Goal: Transaction & Acquisition: Purchase product/service

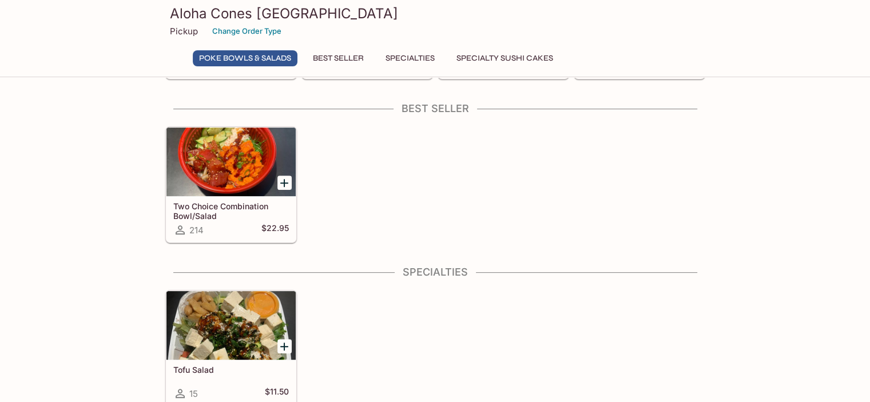
scroll to position [114, 0]
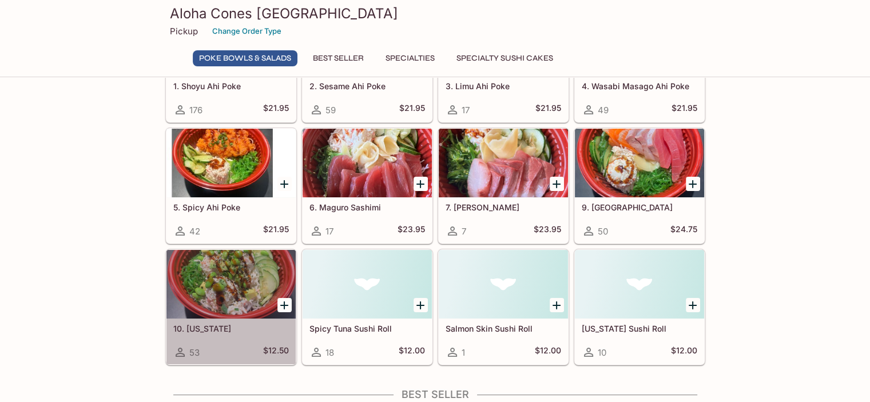
click at [243, 327] on h5 "10. California" at bounding box center [231, 329] width 116 height 10
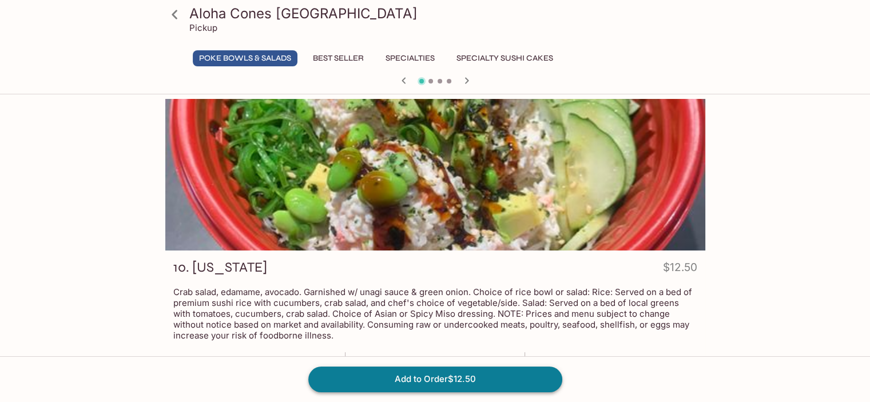
click at [395, 382] on button "Add to Order $12.50" at bounding box center [435, 379] width 254 height 25
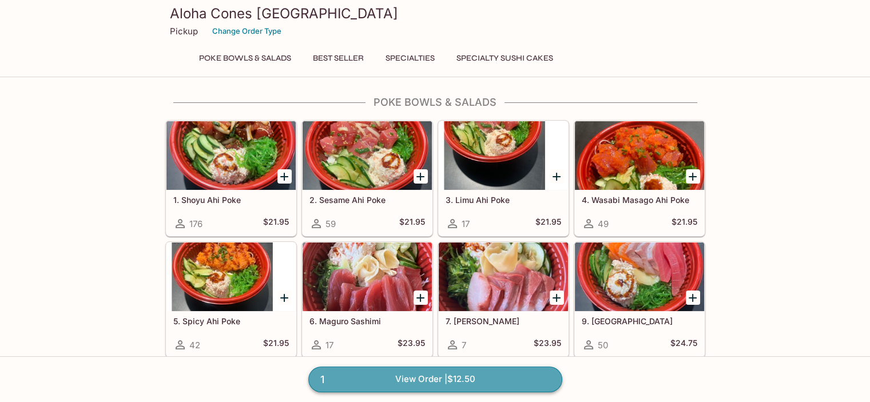
click at [429, 382] on link "1 View Order | $12.50" at bounding box center [435, 379] width 254 height 25
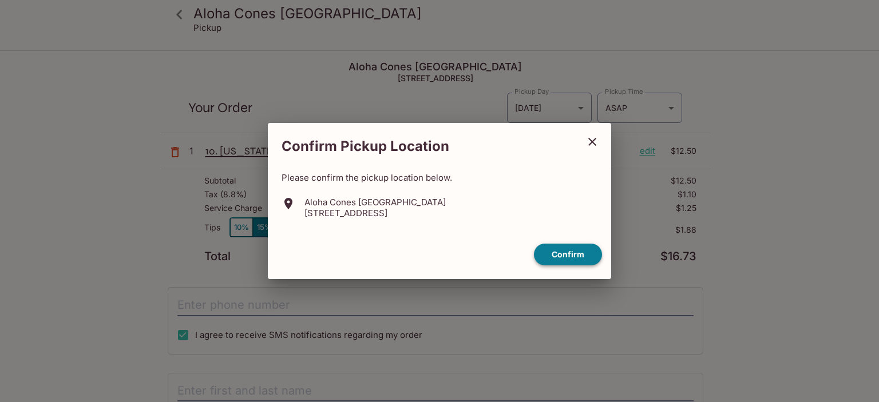
click at [570, 256] on button "Confirm" at bounding box center [568, 255] width 68 height 22
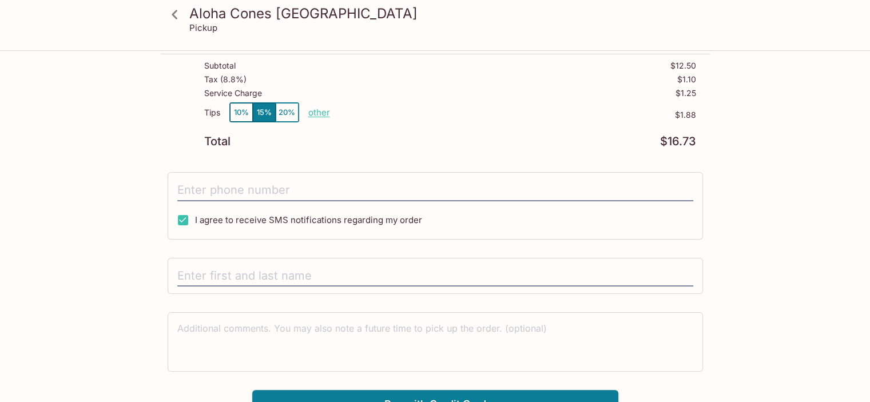
scroll to position [129, 0]
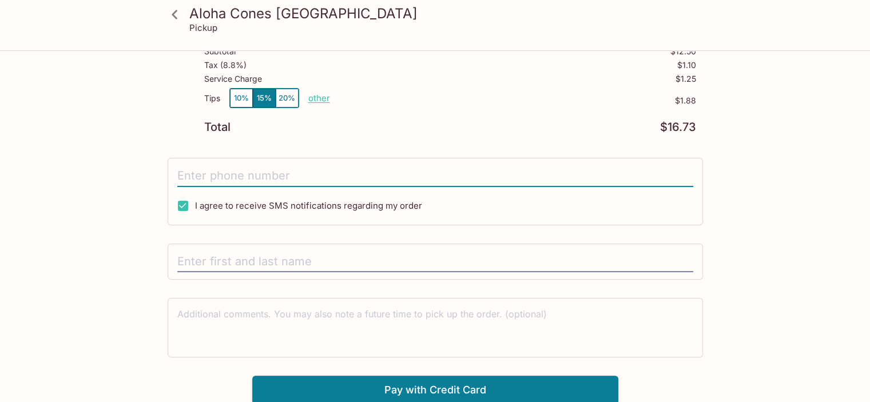
click at [320, 177] on input "tel" at bounding box center [435, 176] width 516 height 22
click at [208, 175] on input "(317) 590-7541" at bounding box center [435, 176] width 516 height 22
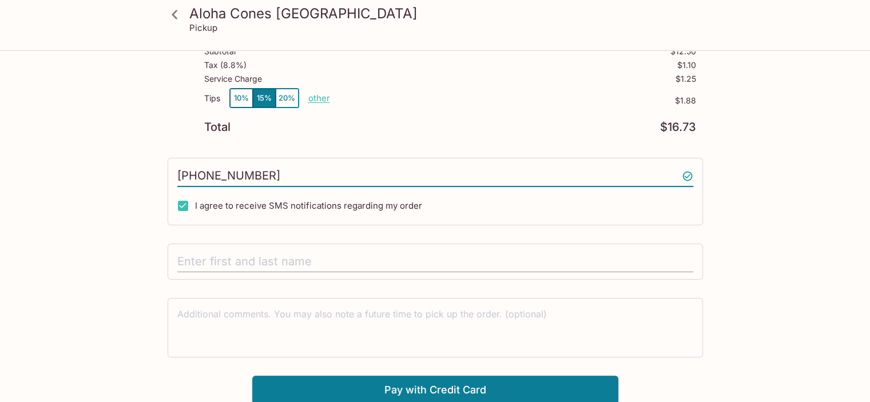
type input "(317) 490-7541"
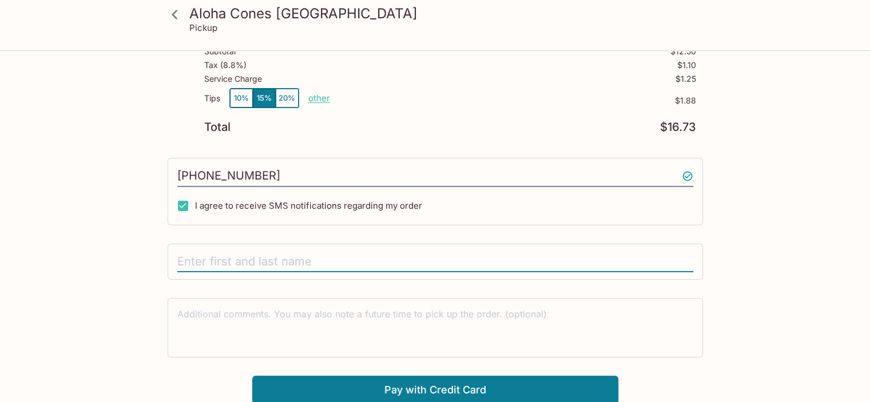
click at [292, 256] on input "text" at bounding box center [435, 262] width 516 height 22
type input "carolyn maher"
click at [351, 384] on button "Pay with Credit Card" at bounding box center [435, 390] width 366 height 29
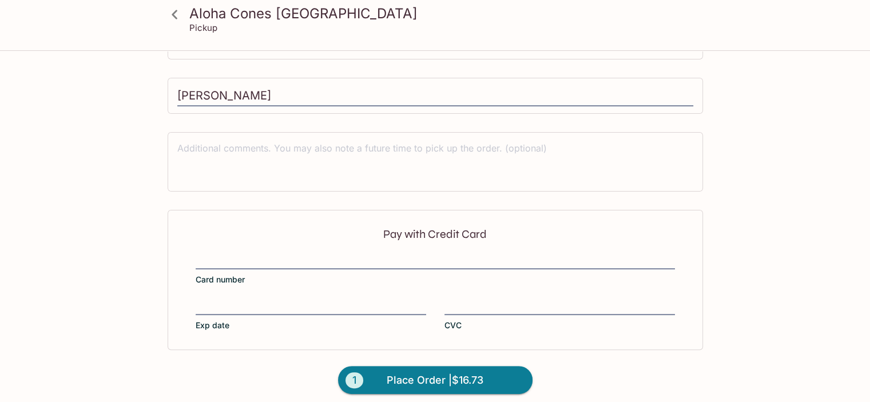
scroll to position [300, 0]
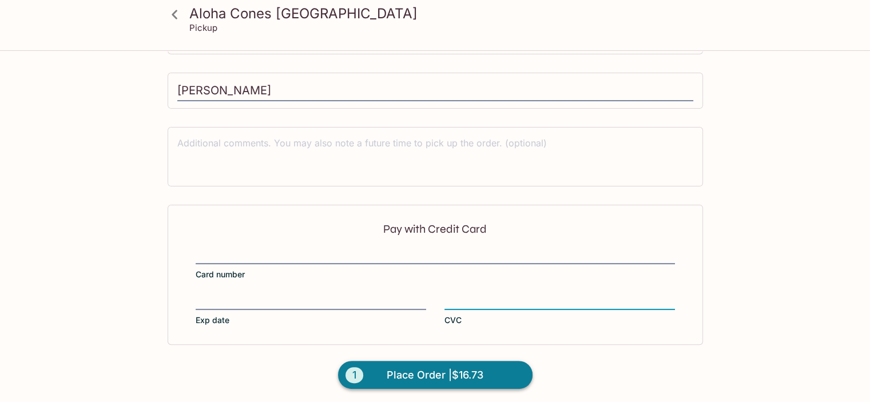
click at [461, 377] on span "Place Order | $16.73" at bounding box center [435, 375] width 97 height 18
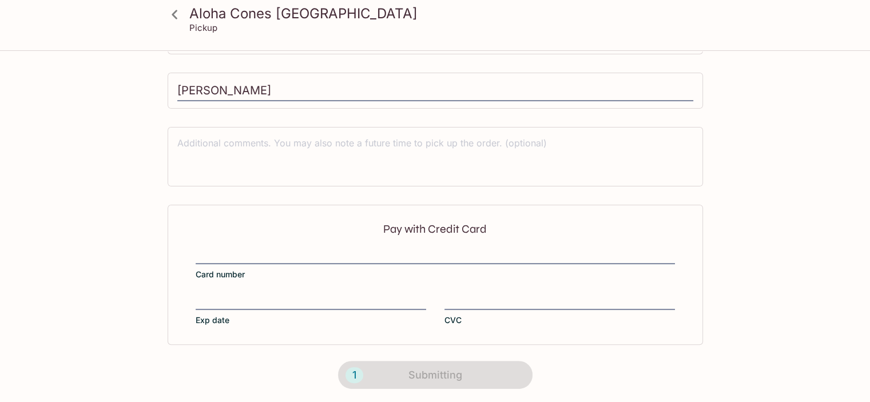
scroll to position [260, 0]
